Goal: Navigation & Orientation: Find specific page/section

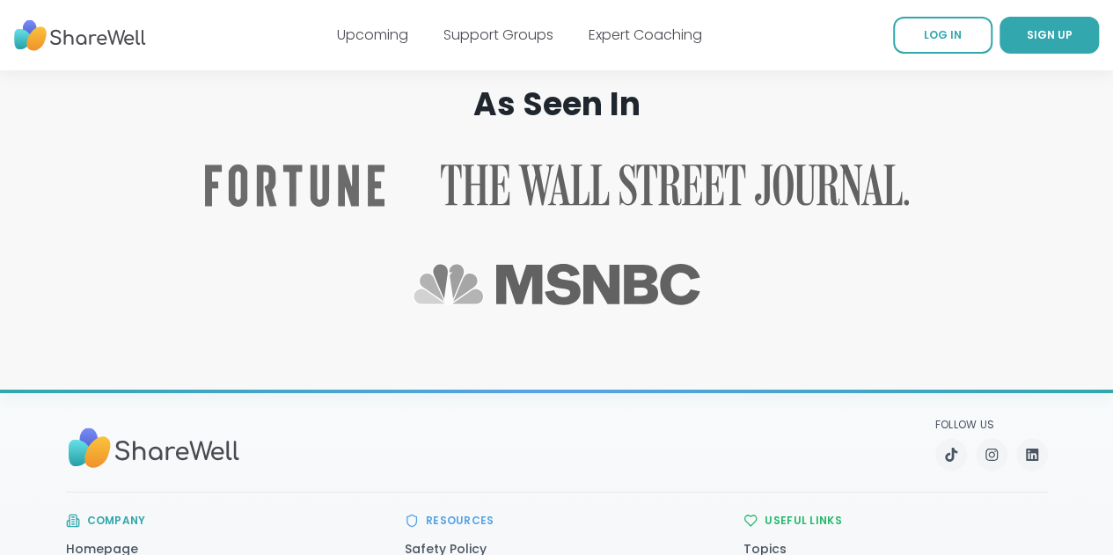
scroll to position [2985, 0]
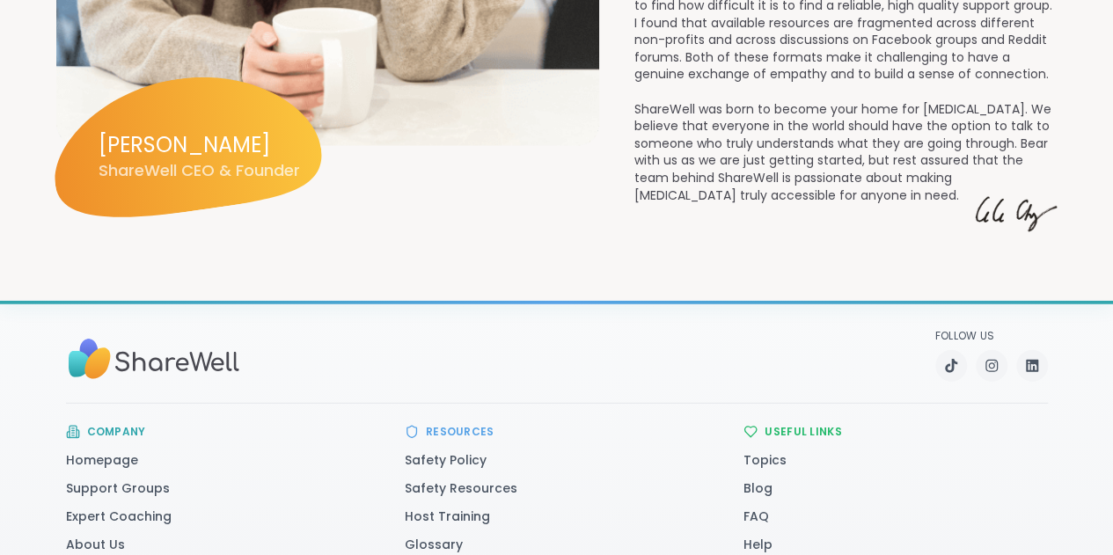
scroll to position [2334, 0]
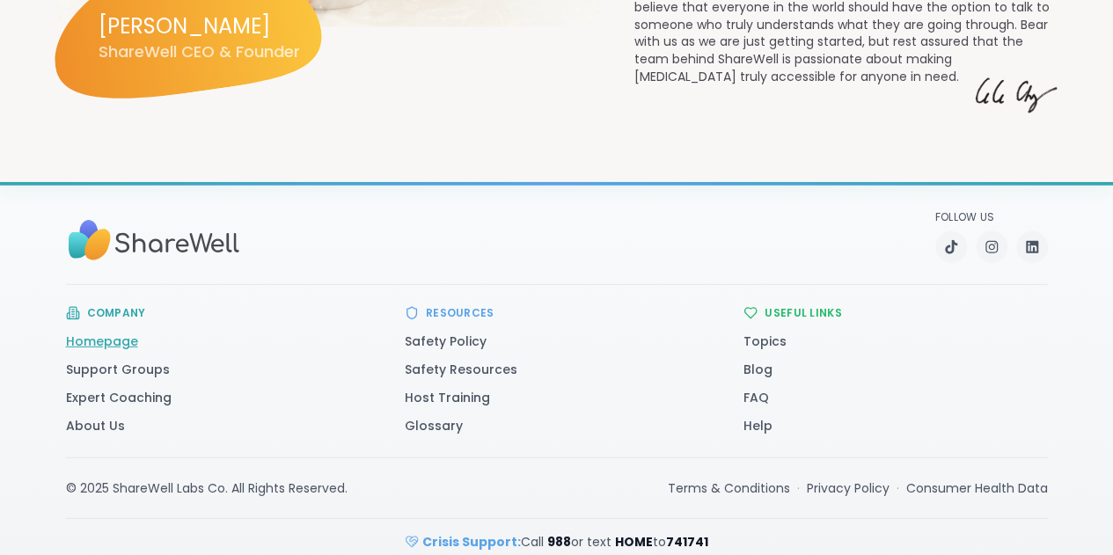
click at [87, 332] on link "Homepage" at bounding box center [102, 341] width 72 height 18
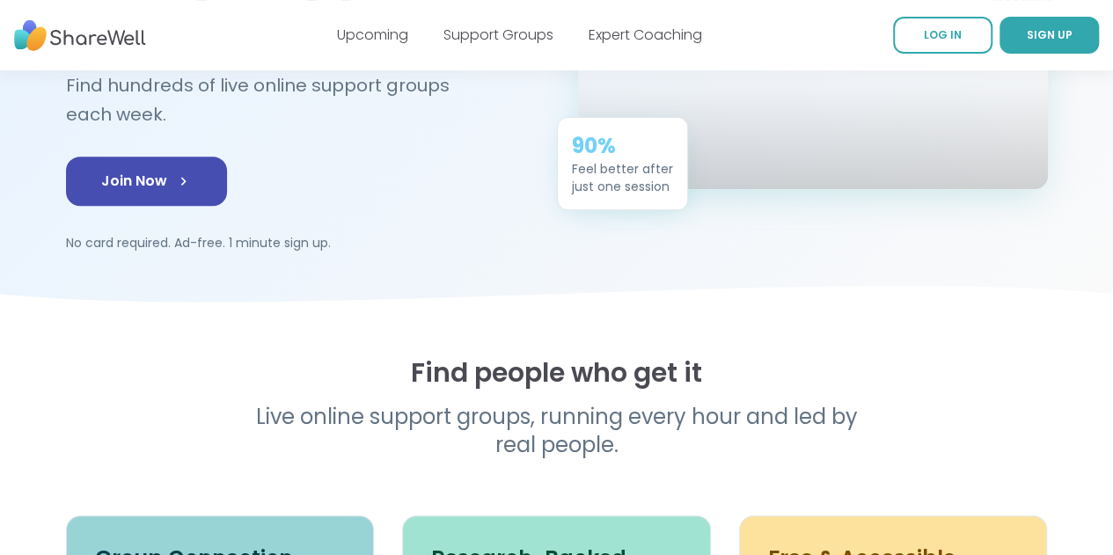
scroll to position [2070, 0]
